Goal: Task Accomplishment & Management: Complete application form

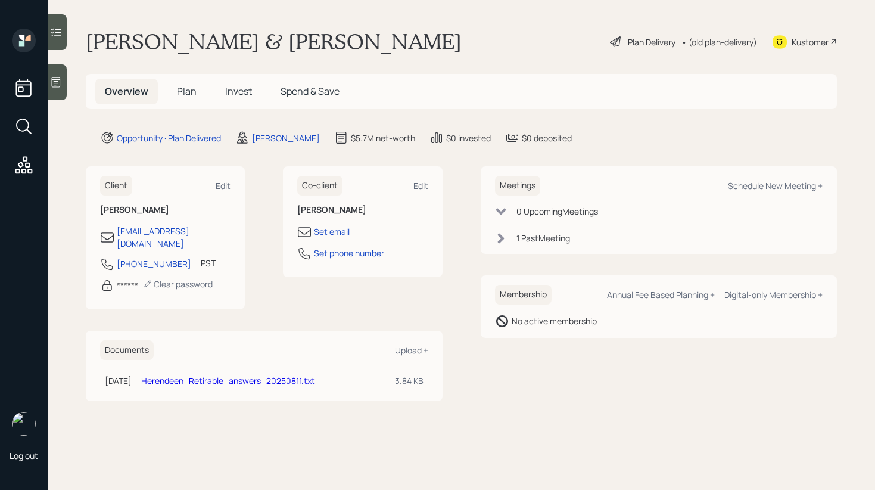
click at [194, 95] on span "Plan" at bounding box center [187, 91] width 20 height 13
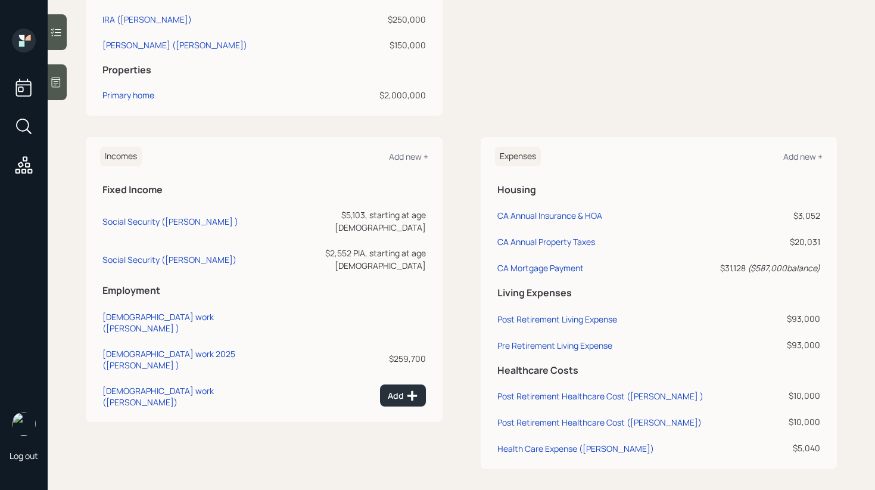
scroll to position [525, 0]
